Goal: Information Seeking & Learning: Learn about a topic

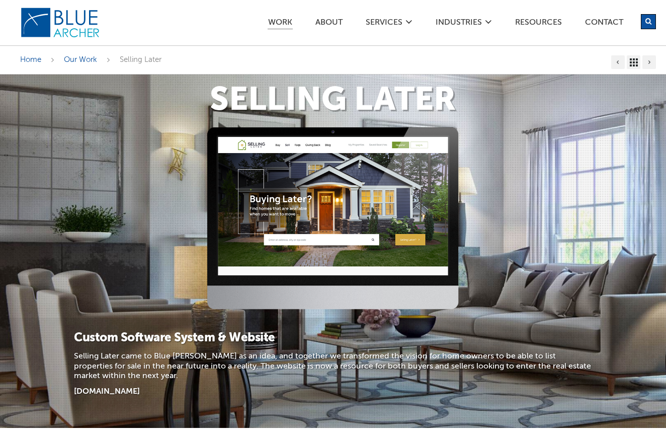
click at [101, 152] on div at bounding box center [333, 222] width 666 height 190
click at [176, 392] on p "[DOMAIN_NAME]" at bounding box center [333, 392] width 518 height 10
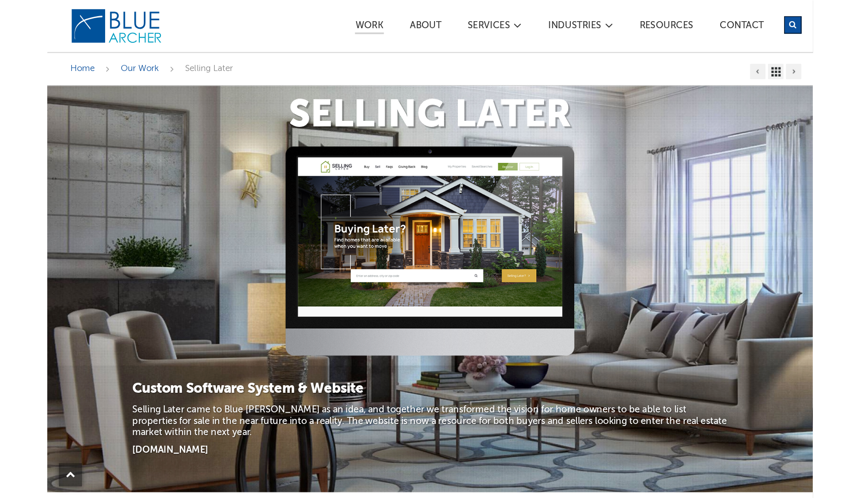
scroll to position [276, 0]
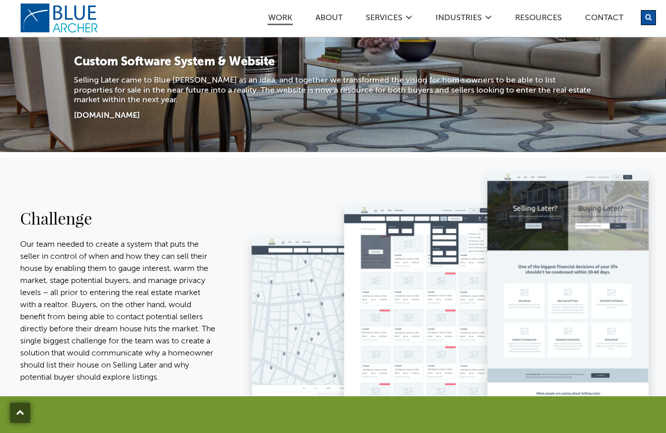
click at [228, 229] on div "Challenge Our team needed to create a system that puts the seller in control of…" at bounding box center [333, 276] width 666 height 239
click at [125, 114] on link "[DOMAIN_NAME]" at bounding box center [107, 116] width 66 height 8
click at [157, 276] on p "Our team needed to create a system that puts the seller in control of when and …" at bounding box center [117, 310] width 195 height 145
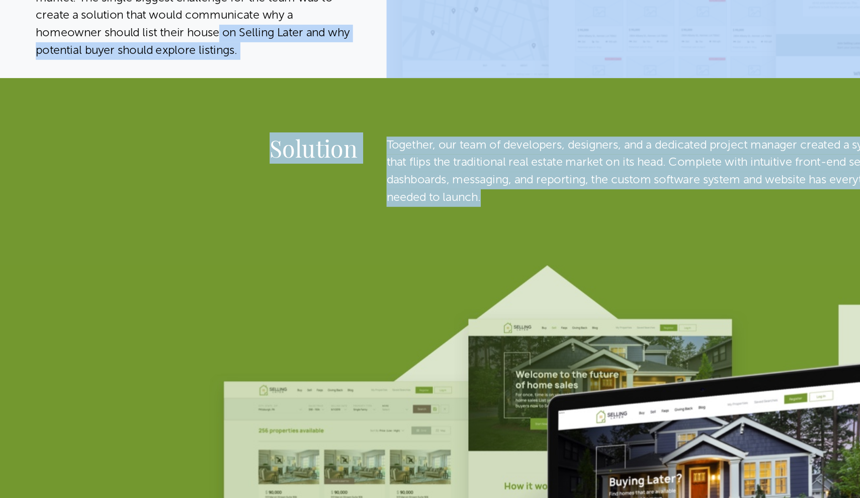
scroll to position [460, 0]
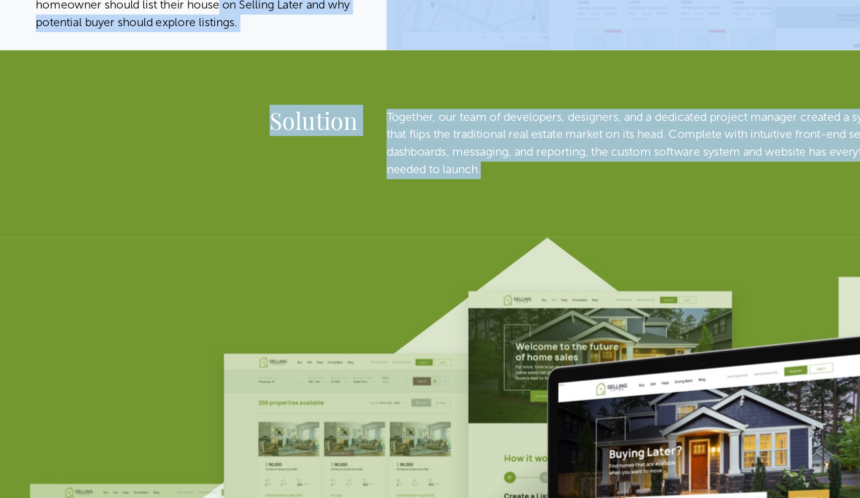
drag, startPoint x: 149, startPoint y: 260, endPoint x: 284, endPoint y: 193, distance: 150.1
click at [286, 318] on img at bounding box center [430, 499] width 860 height 362
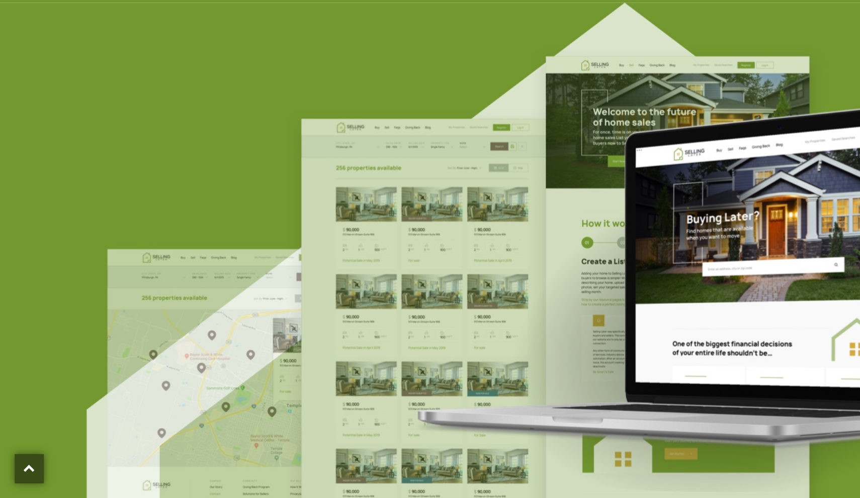
scroll to position [725, 0]
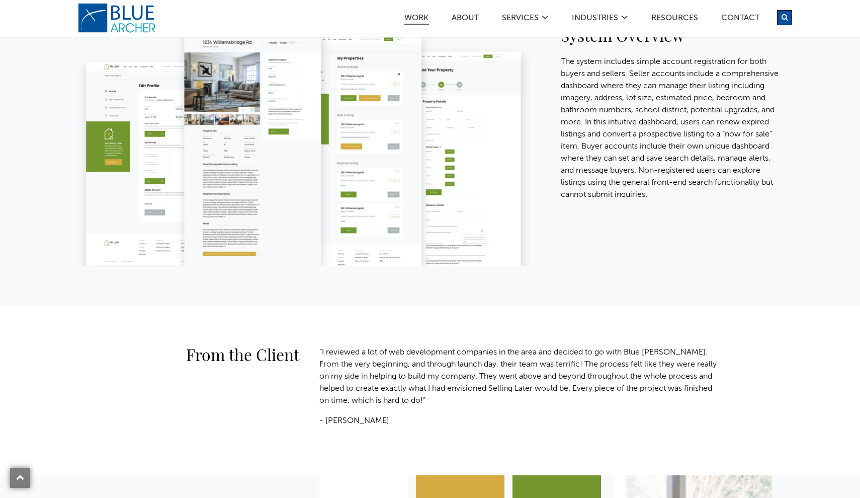
scroll to position [1452, 0]
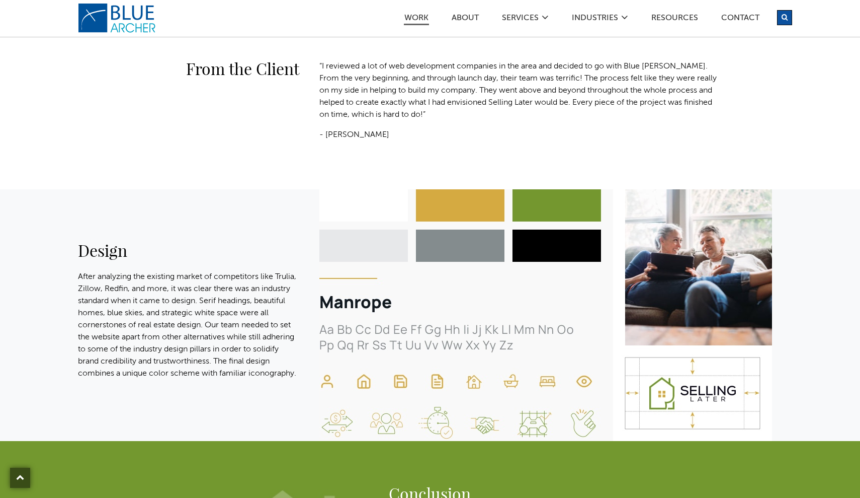
click at [207, 294] on p "After analyzing the existing market of competitors like Trulia, Zillow, Redfin,…" at bounding box center [188, 325] width 221 height 109
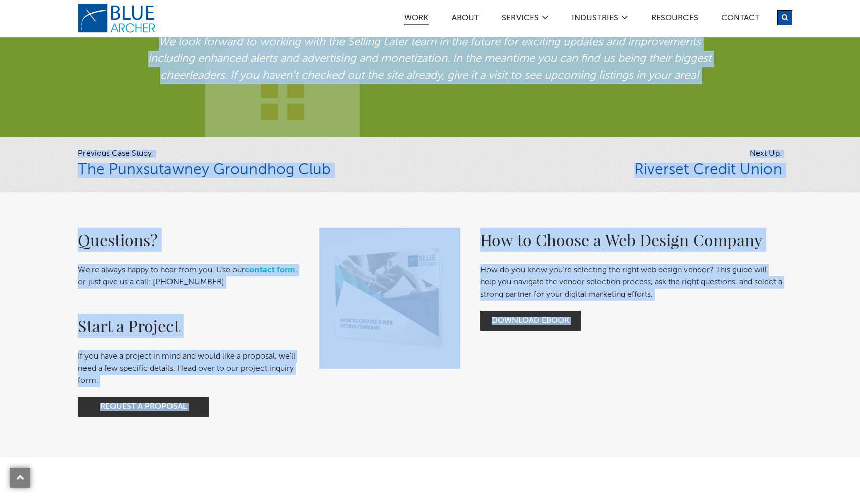
scroll to position [1955, 0]
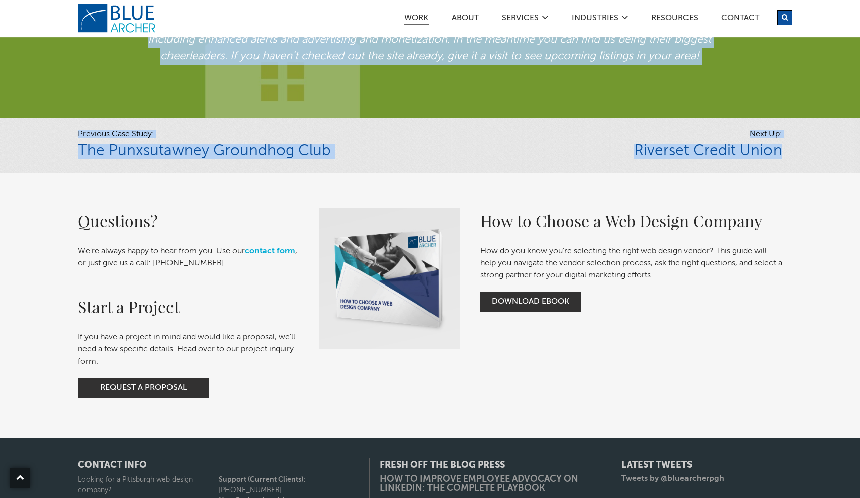
drag, startPoint x: 207, startPoint y: 294, endPoint x: 242, endPoint y: 165, distance: 133.5
